Goal: Book appointment/travel/reservation

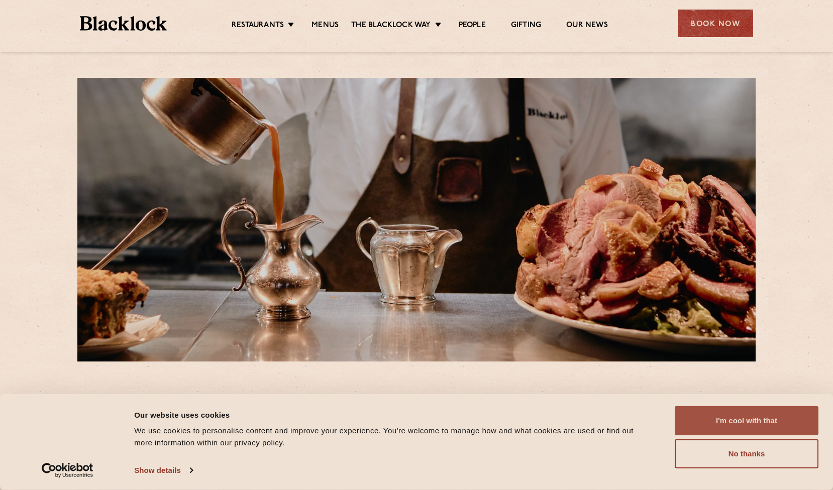
click at [754, 419] on button "I'm cool with that" at bounding box center [746, 420] width 144 height 29
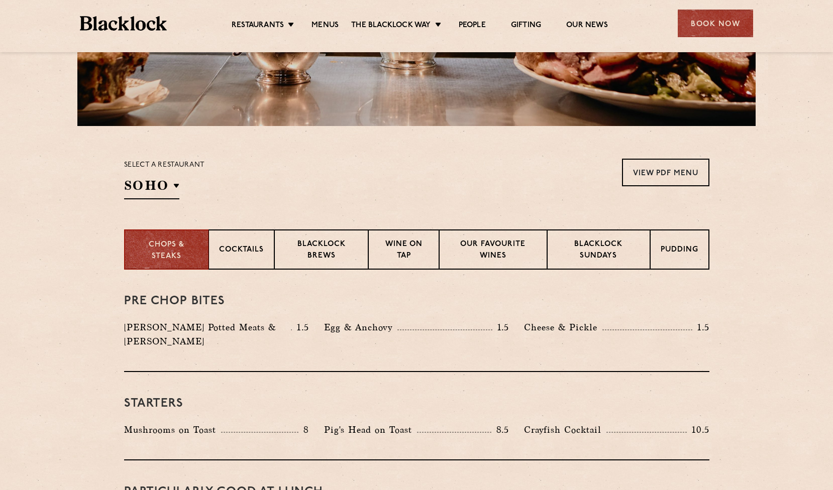
scroll to position [242, 0]
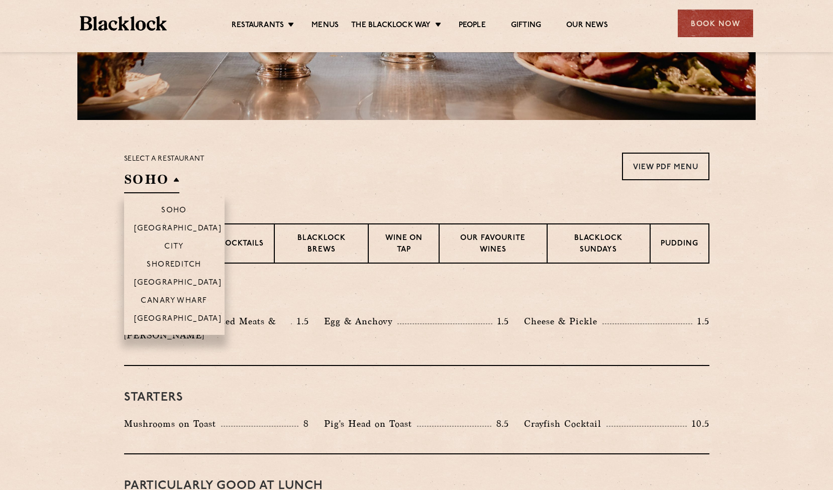
click at [152, 188] on h2 "SOHO" at bounding box center [151, 182] width 55 height 23
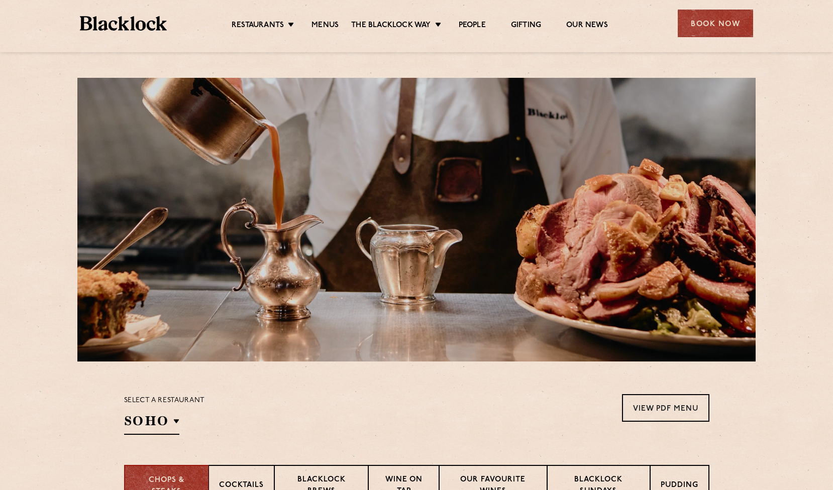
scroll to position [0, 0]
click at [717, 27] on div "Book Now" at bounding box center [714, 24] width 75 height 28
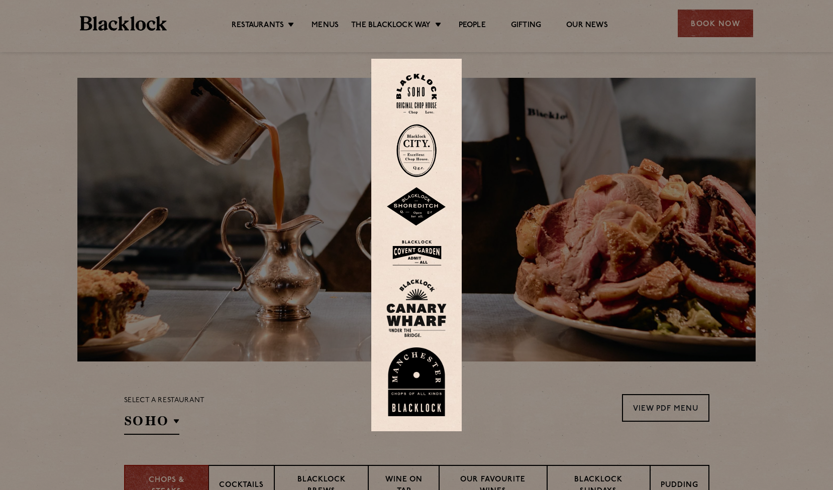
click at [413, 211] on img at bounding box center [416, 206] width 60 height 39
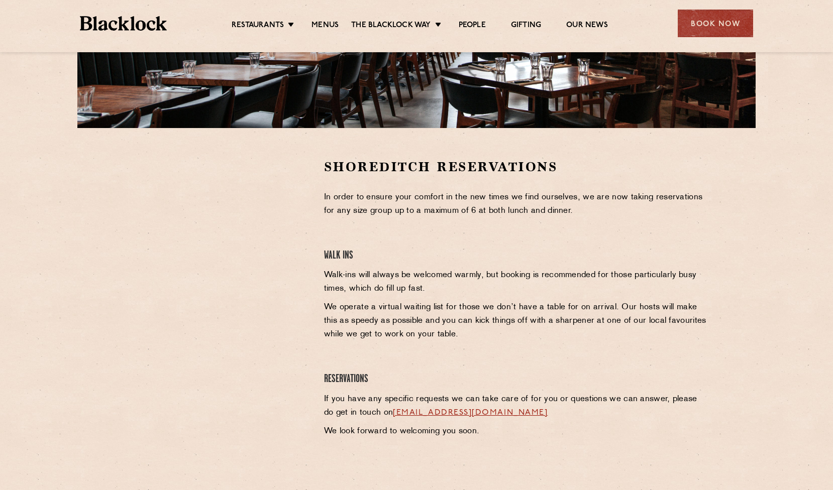
scroll to position [235, 0]
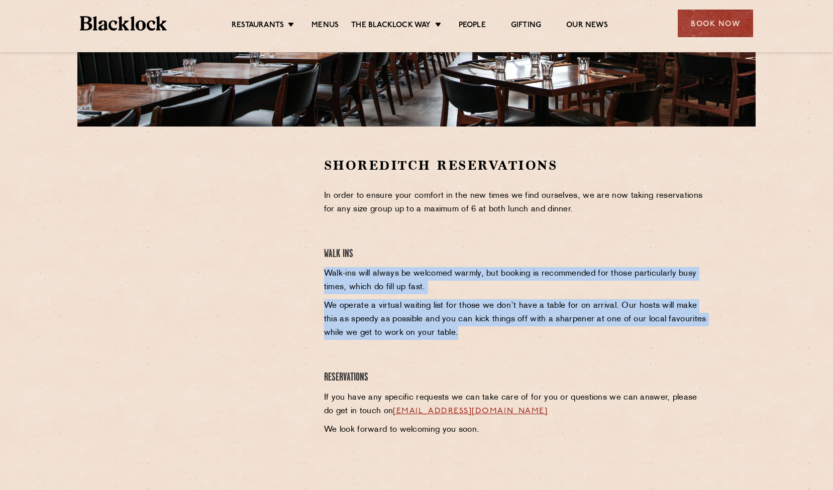
drag, startPoint x: 420, startPoint y: 255, endPoint x: 477, endPoint y: 350, distance: 109.9
click at [477, 350] on div "Shoreditch Reservations In order to ensure your comfort in the new times we fin…" at bounding box center [516, 299] width 400 height 285
drag, startPoint x: 485, startPoint y: 346, endPoint x: 386, endPoint y: 231, distance: 152.0
click at [386, 231] on div "Shoreditch Reservations In order to ensure your comfort in the new times we fin…" at bounding box center [516, 299] width 400 height 285
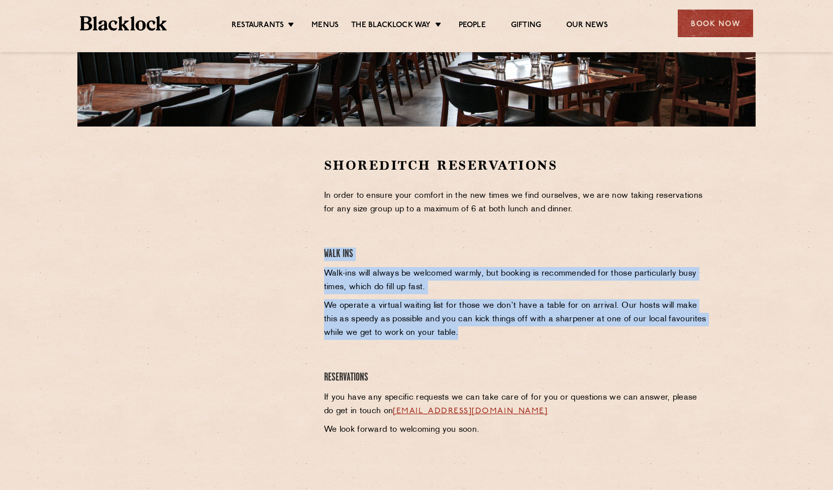
click at [386, 231] on div "Shoreditch Reservations In order to ensure your comfort in the new times we fin…" at bounding box center [516, 299] width 400 height 285
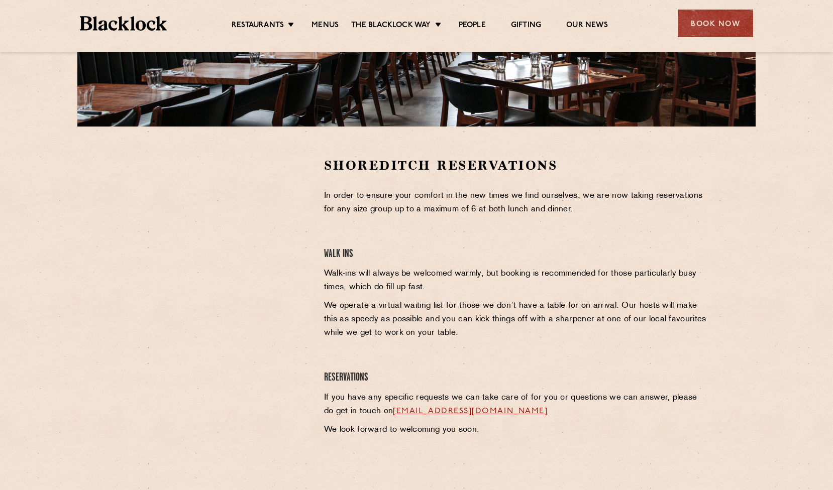
click at [396, 253] on h4 "Walk Ins" at bounding box center [516, 255] width 385 height 14
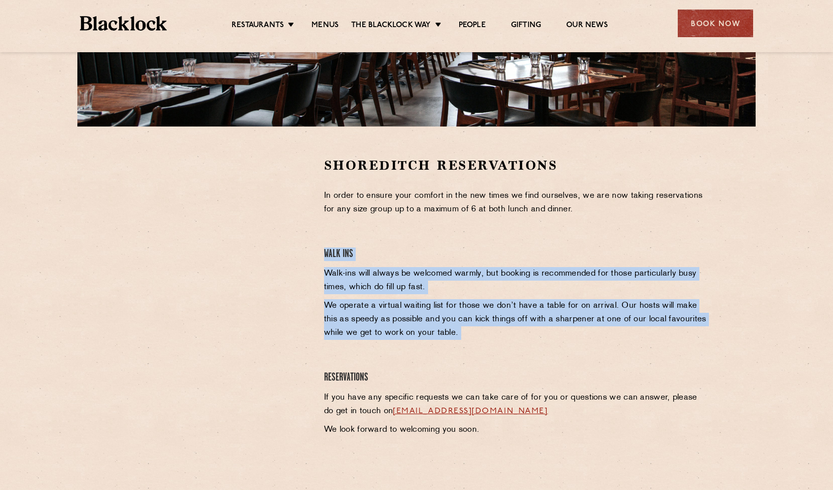
drag, startPoint x: 396, startPoint y: 253, endPoint x: 445, endPoint y: 337, distance: 97.7
click at [445, 336] on div "Shoreditch Reservations In order to ensure your comfort in the new times we fin…" at bounding box center [516, 299] width 400 height 285
click at [445, 337] on p "We operate a virtual waiting list for those we don’t have a table for on arriva…" at bounding box center [516, 319] width 385 height 41
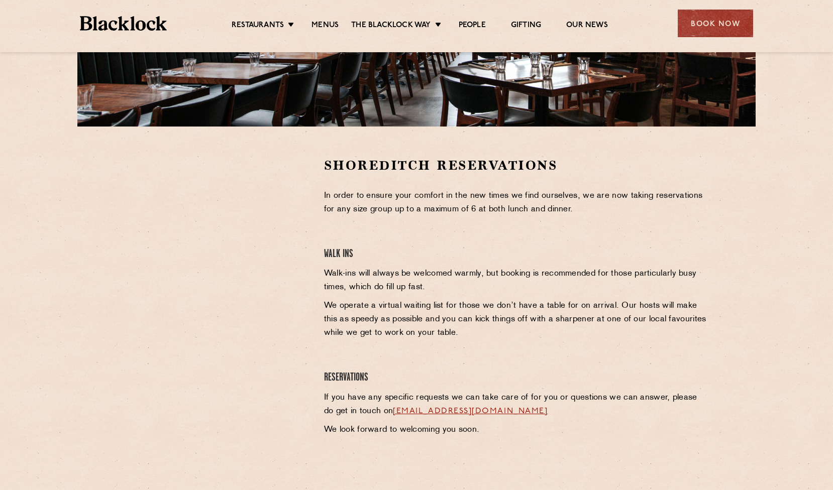
click at [445, 337] on p "We operate a virtual waiting list for those we don’t have a table for on arriva…" at bounding box center [516, 319] width 385 height 41
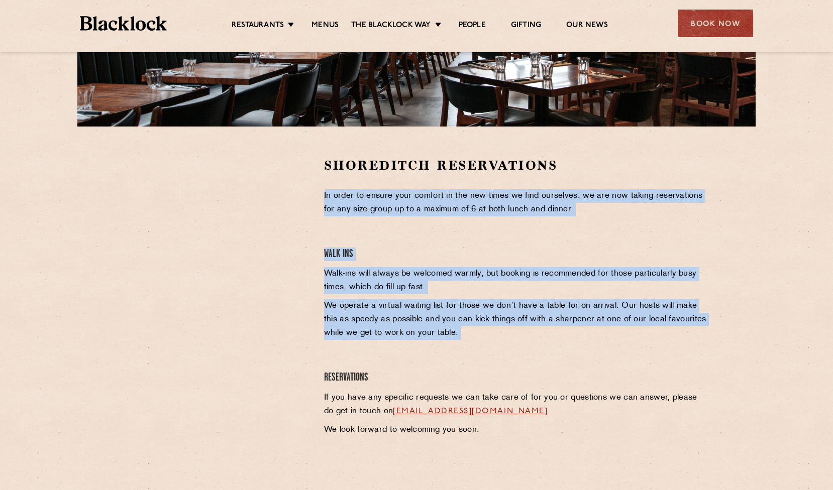
drag, startPoint x: 445, startPoint y: 337, endPoint x: 330, endPoint y: 230, distance: 157.4
click at [330, 230] on div "Shoreditch Reservations In order to ensure your comfort in the new times we fin…" at bounding box center [516, 299] width 400 height 285
click at [330, 229] on div "Shoreditch Reservations In order to ensure your comfort in the new times we fin…" at bounding box center [516, 299] width 400 height 285
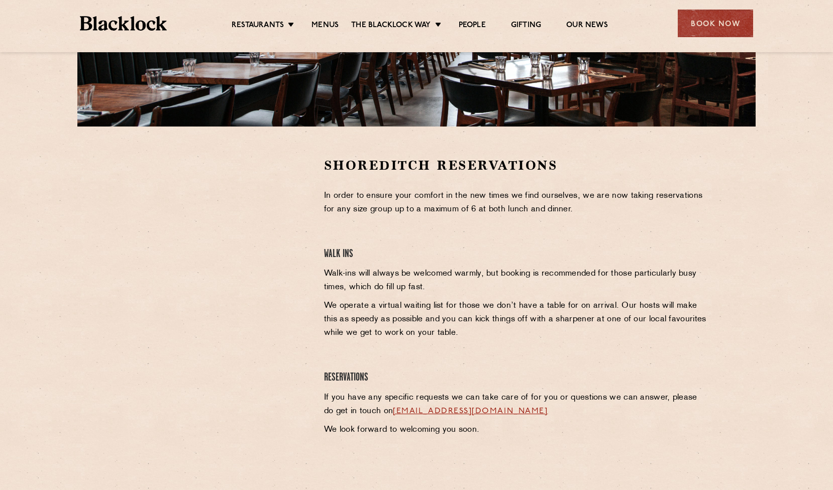
click at [330, 229] on div "Shoreditch Reservations In order to ensure your comfort in the new times we fin…" at bounding box center [516, 299] width 400 height 285
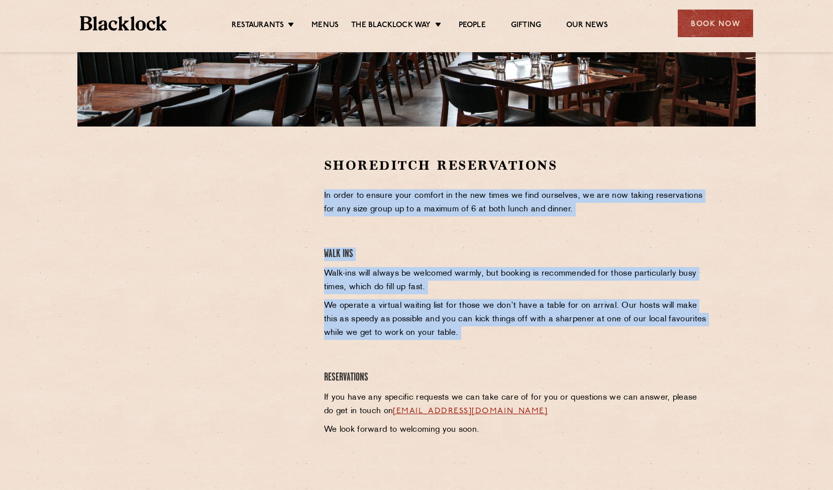
drag, startPoint x: 330, startPoint y: 229, endPoint x: 422, endPoint y: 346, distance: 149.1
click at [422, 346] on div "Shoreditch Reservations In order to ensure your comfort in the new times we fin…" at bounding box center [516, 299] width 400 height 285
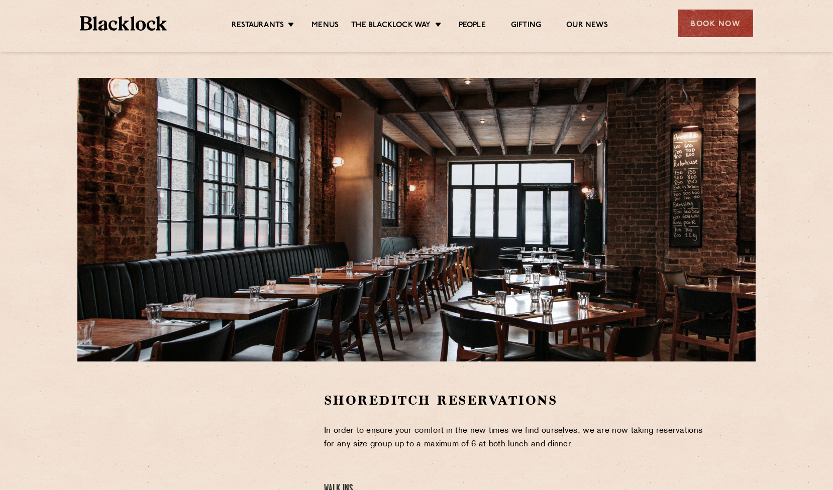
scroll to position [0, 0]
click at [327, 24] on link "Menus" at bounding box center [324, 26] width 27 height 11
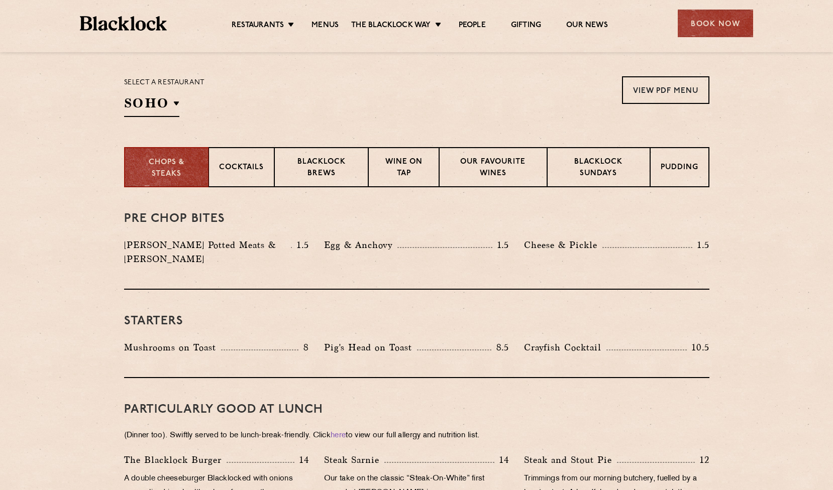
scroll to position [321, 0]
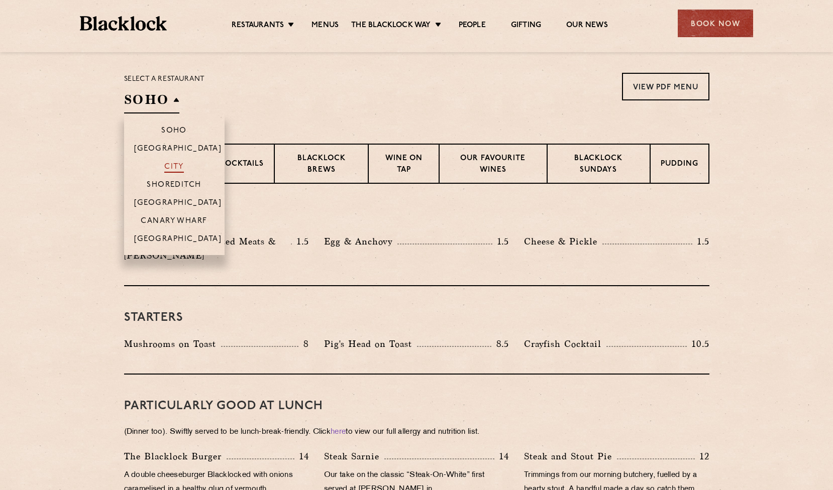
click at [179, 169] on p "City" at bounding box center [174, 168] width 20 height 10
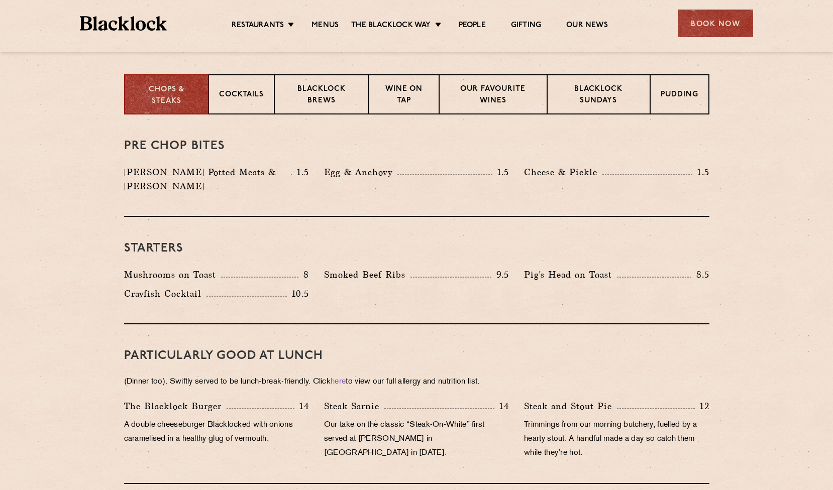
scroll to position [395, 0]
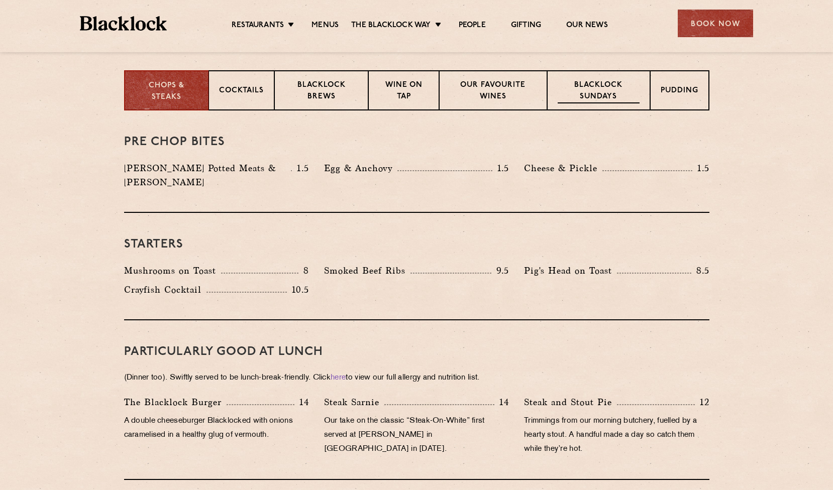
click at [613, 96] on p "Blacklock Sundays" at bounding box center [597, 92] width 81 height 24
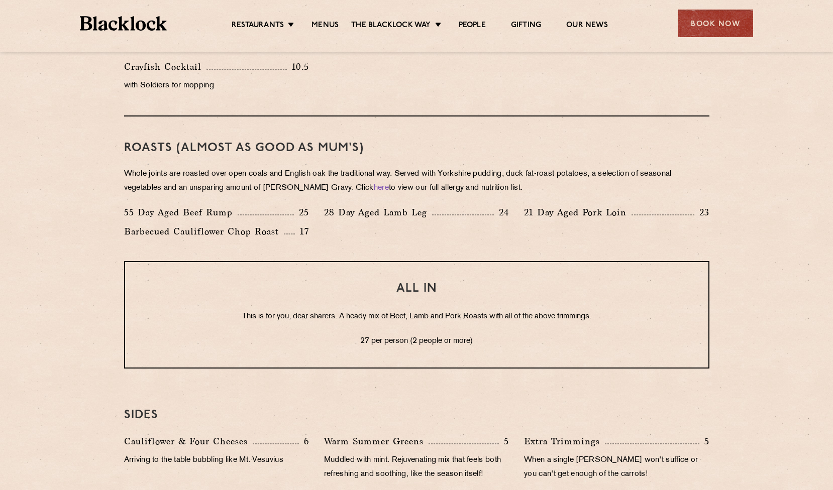
scroll to position [699, 0]
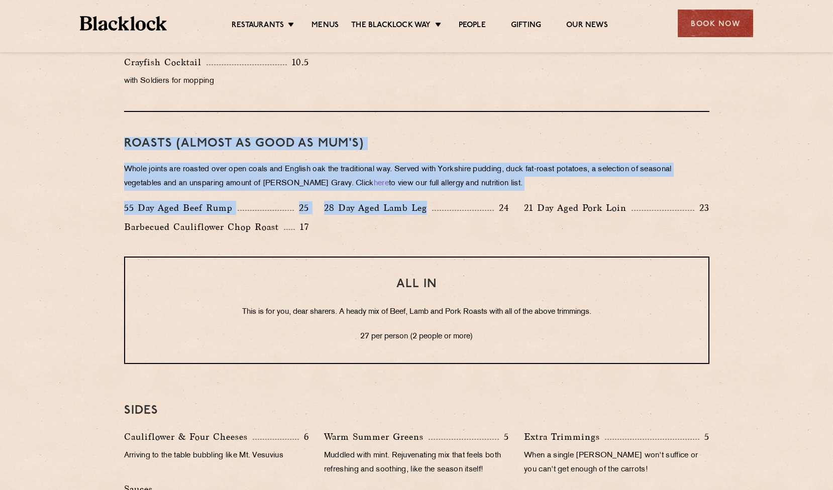
drag, startPoint x: 333, startPoint y: 117, endPoint x: 400, endPoint y: 226, distance: 128.5
click at [400, 226] on div "Roasts (Almost as good as Mum's) Whole joints are roasted over open coals and E…" at bounding box center [416, 184] width 585 height 145
click at [406, 242] on div "Roasts (Almost as good as Mum's) Whole joints are roasted over open coals and E…" at bounding box center [416, 184] width 585 height 145
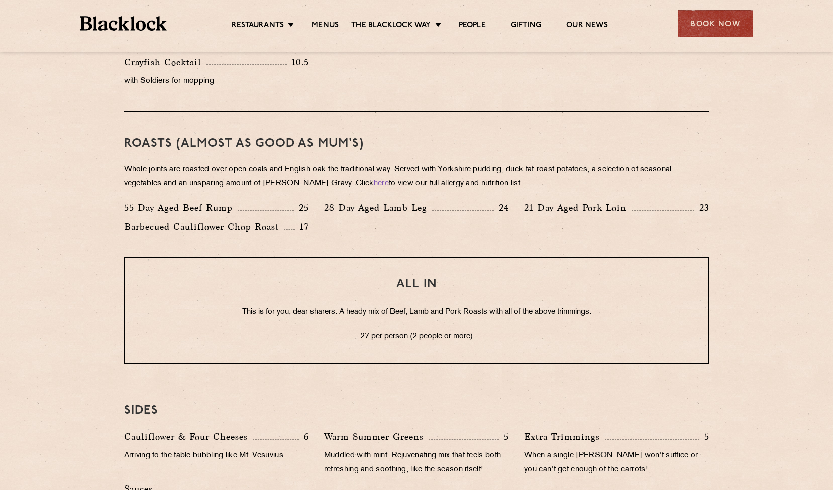
click at [406, 242] on div "Roasts (Almost as good as Mum's) Whole joints are roasted over open coals and E…" at bounding box center [416, 184] width 585 height 145
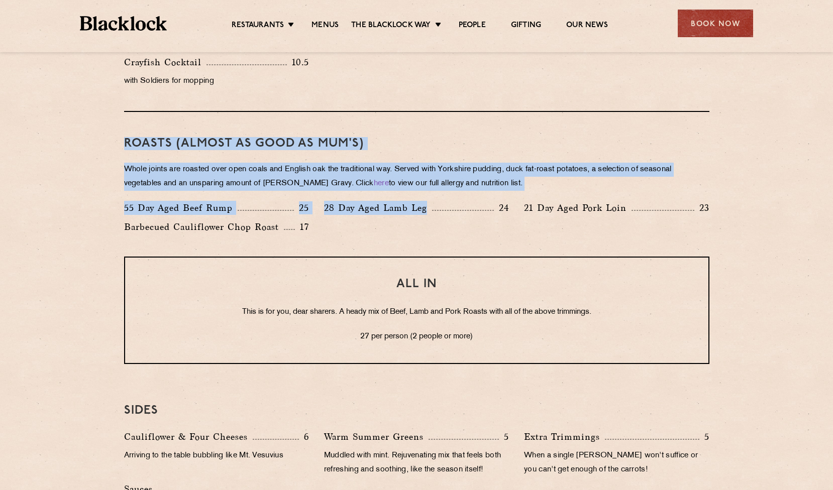
drag, startPoint x: 406, startPoint y: 242, endPoint x: 335, endPoint y: 133, distance: 129.7
click at [335, 133] on div "Roasts (Almost as good as Mum's) Whole joints are roasted over open coals and E…" at bounding box center [416, 184] width 585 height 145
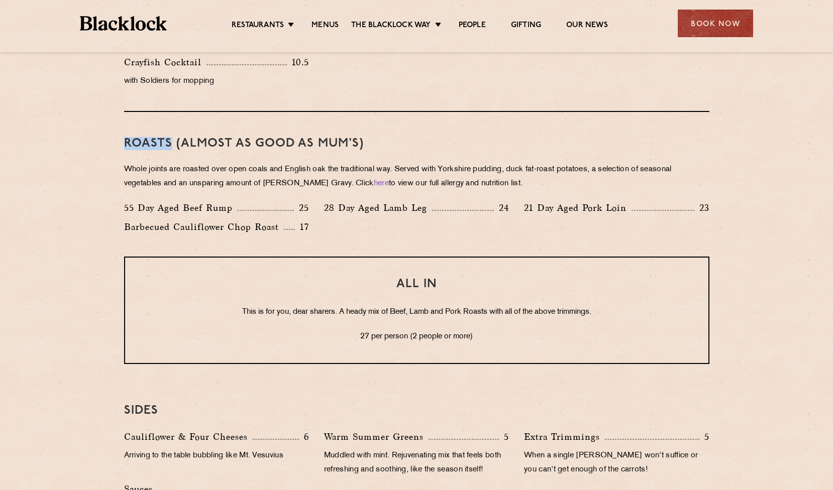
click at [335, 133] on div "Roasts (Almost as good as Mum's) Whole joints are roasted over open coals and E…" at bounding box center [416, 184] width 585 height 145
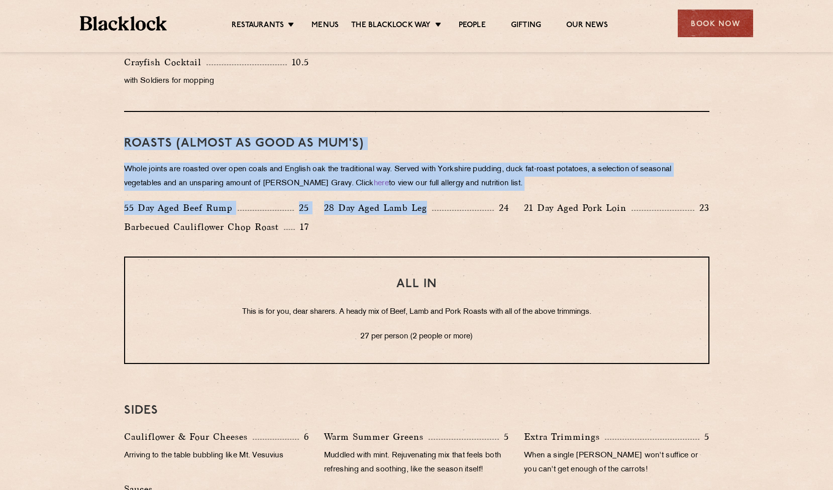
drag, startPoint x: 335, startPoint y: 133, endPoint x: 406, endPoint y: 254, distance: 140.2
click at [406, 254] on div "Roasts (Almost as good as Mum's) Whole joints are roasted over open coals and E…" at bounding box center [416, 184] width 585 height 145
drag, startPoint x: 420, startPoint y: 245, endPoint x: 328, endPoint y: 122, distance: 152.9
click at [328, 122] on div "Roasts (Almost as good as Mum's) Whole joints are roasted over open coals and E…" at bounding box center [416, 184] width 585 height 145
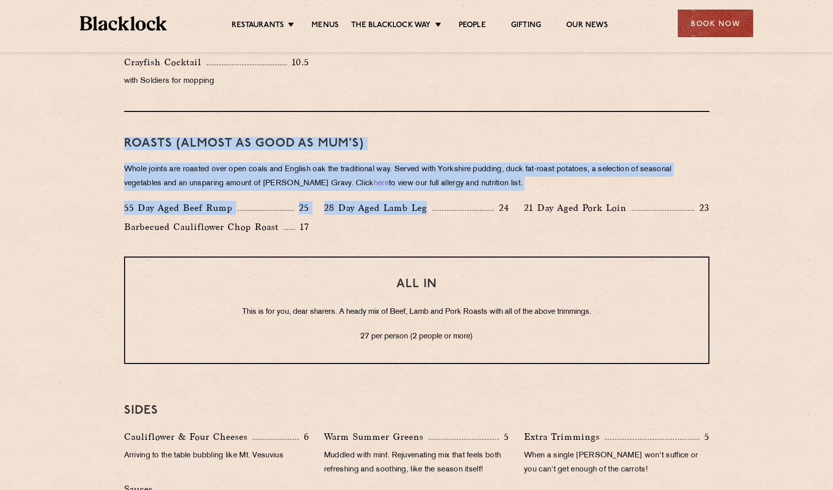
click at [328, 122] on div "Roasts (Almost as good as Mum's) Whole joints are roasted over open coals and E…" at bounding box center [416, 184] width 585 height 145
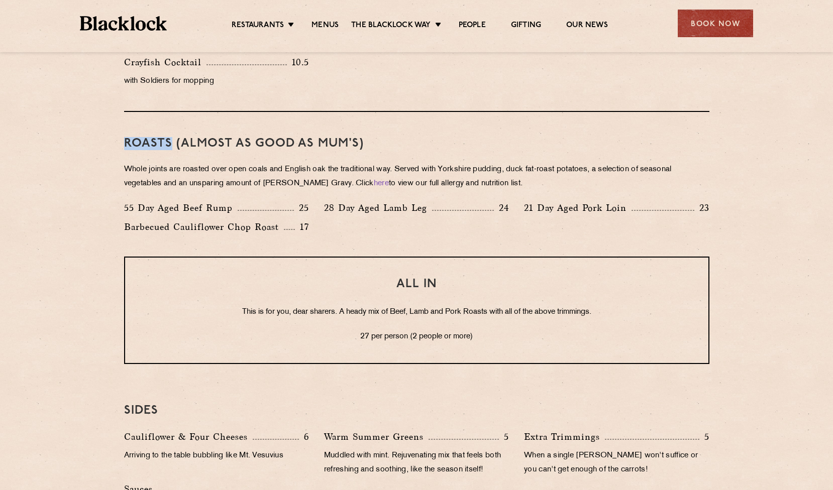
click at [328, 122] on div "Roasts (Almost as good as Mum's) Whole joints are roasted over open coals and E…" at bounding box center [416, 184] width 585 height 145
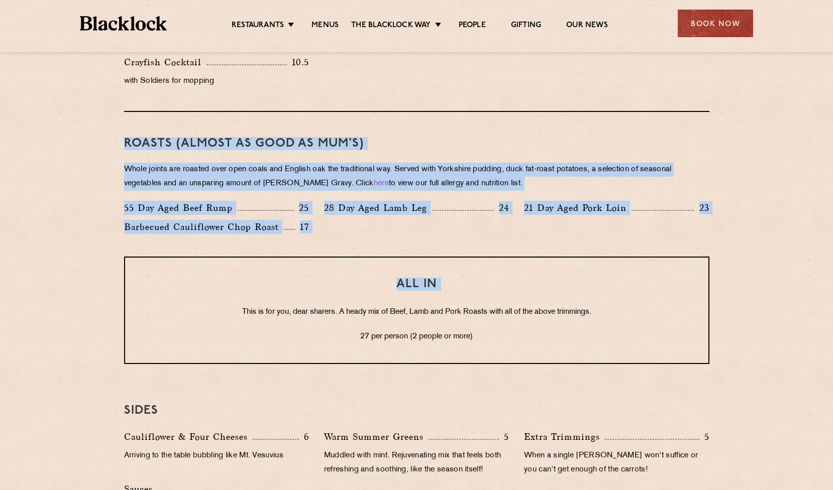
drag, startPoint x: 328, startPoint y: 122, endPoint x: 417, endPoint y: 258, distance: 162.1
click at [417, 258] on div "Eye openers If you had a big Saturday or need a little booster to kickstart you…" at bounding box center [416, 234] width 610 height 855
click at [417, 258] on div "ALL IN This is for you, dear sharers. A heady mix of Beef, Lamb and Pork Roasts…" at bounding box center [416, 310] width 585 height 107
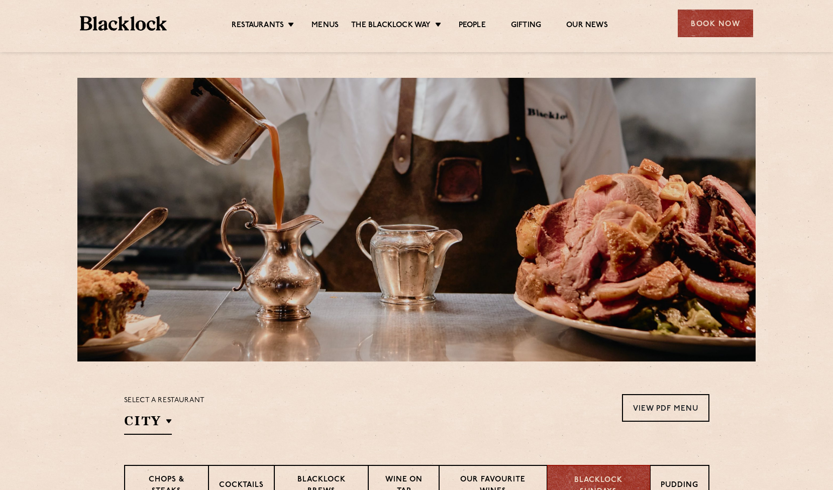
scroll to position [0, 0]
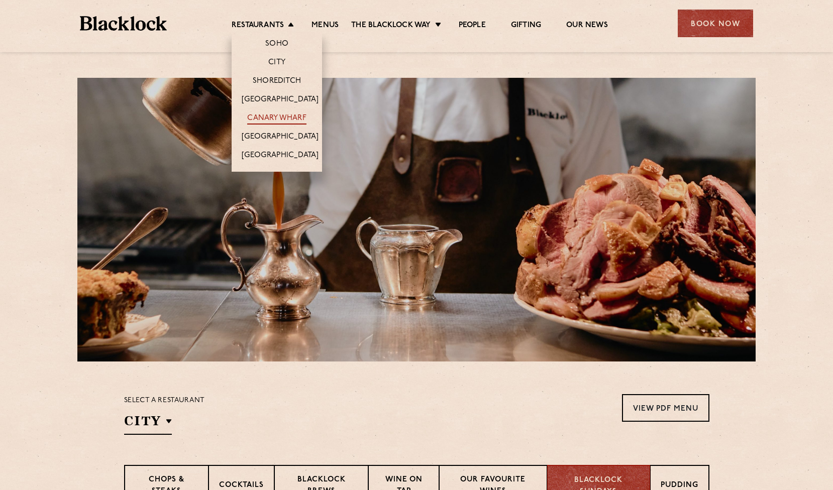
click at [292, 116] on link "Canary Wharf" at bounding box center [276, 118] width 59 height 11
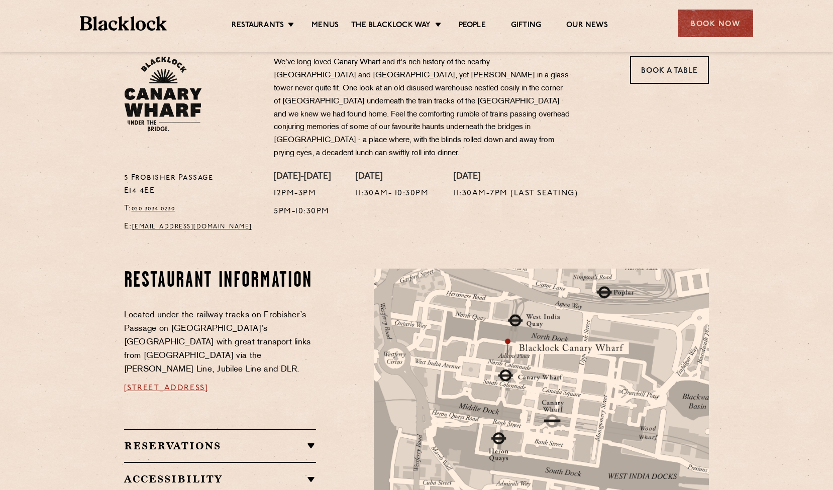
scroll to position [323, 0]
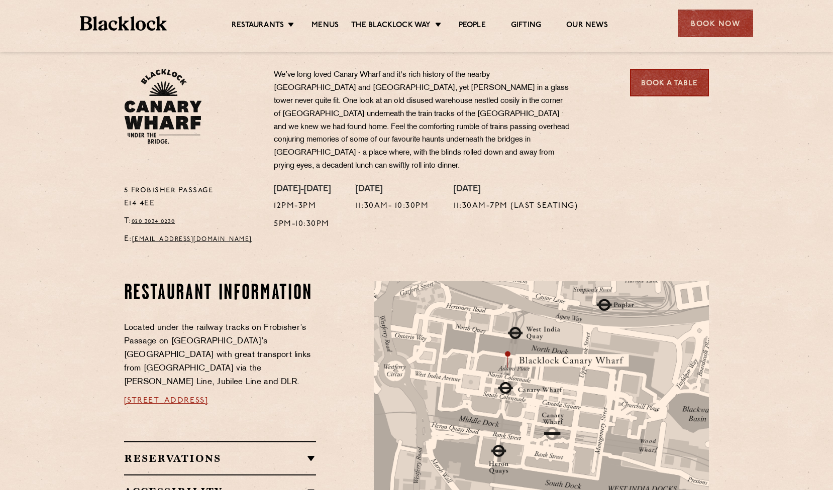
click at [669, 73] on link "Book a Table" at bounding box center [669, 83] width 79 height 28
